Goal: Find specific page/section: Find specific page/section

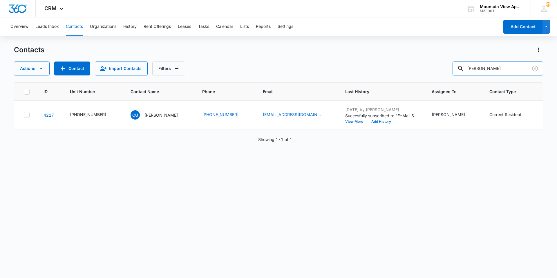
drag, startPoint x: 501, startPoint y: 70, endPoint x: 294, endPoint y: 38, distance: 209.1
click at [294, 38] on div "Overview Leads Inbox Contacts Organizations History Rent Offerings Leases Tasks…" at bounding box center [278, 147] width 557 height 260
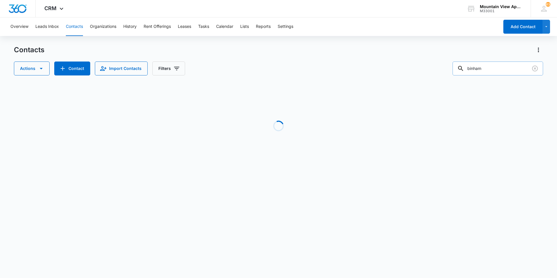
click at [479, 68] on input "binham" at bounding box center [498, 69] width 91 height 14
type input "[PERSON_NAME]"
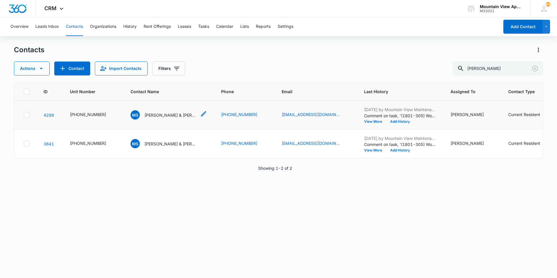
click at [151, 117] on p "[PERSON_NAME] & [PERSON_NAME] (Duplicate)" at bounding box center [171, 115] width 52 height 6
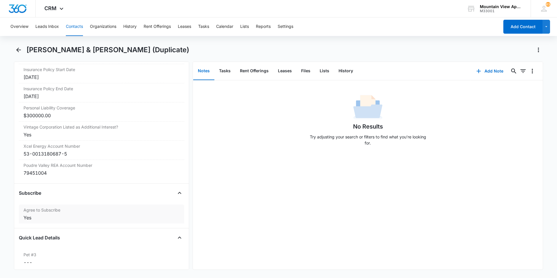
scroll to position [1359, 0]
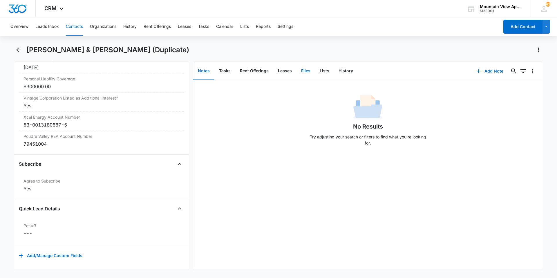
click at [308, 75] on button "Files" at bounding box center [306, 71] width 19 height 18
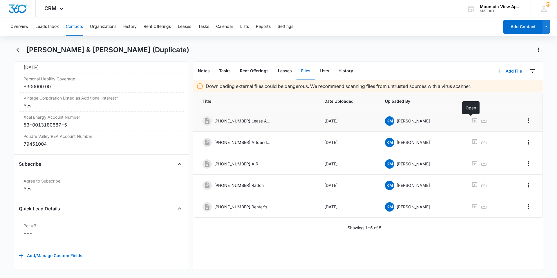
click at [472, 118] on icon at bounding box center [474, 120] width 5 height 5
